Goal: Task Accomplishment & Management: Use online tool/utility

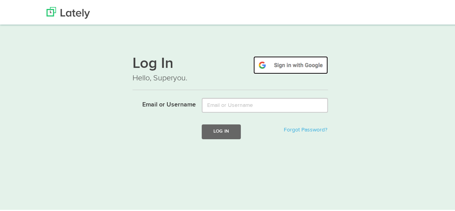
click at [290, 67] on img at bounding box center [290, 64] width 75 height 18
click at [290, 65] on img at bounding box center [290, 64] width 75 height 18
